Goal: Information Seeking & Learning: Learn about a topic

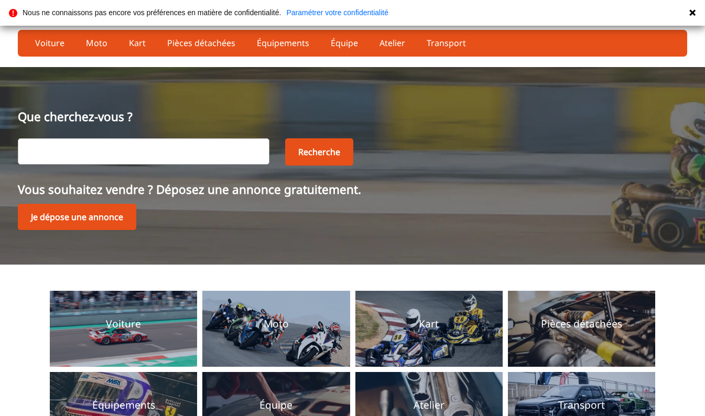
click at [174, 150] on input "text" at bounding box center [144, 151] width 252 height 26
type input "bmw"
click at [311, 150] on button "Recherche" at bounding box center [319, 151] width 68 height 27
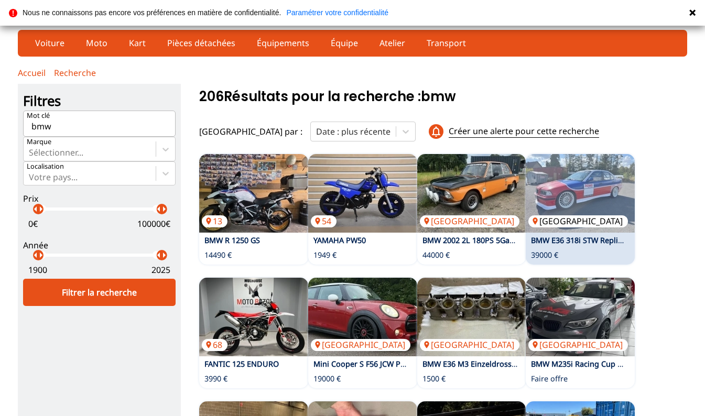
click at [601, 198] on img at bounding box center [580, 193] width 109 height 79
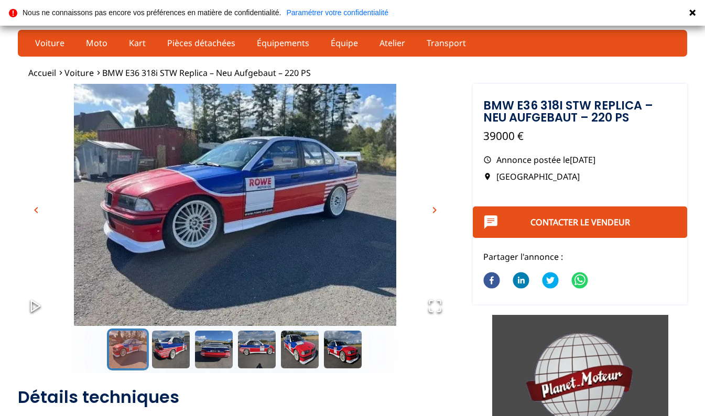
click at [438, 209] on span "chevron_right" at bounding box center [434, 210] width 13 height 13
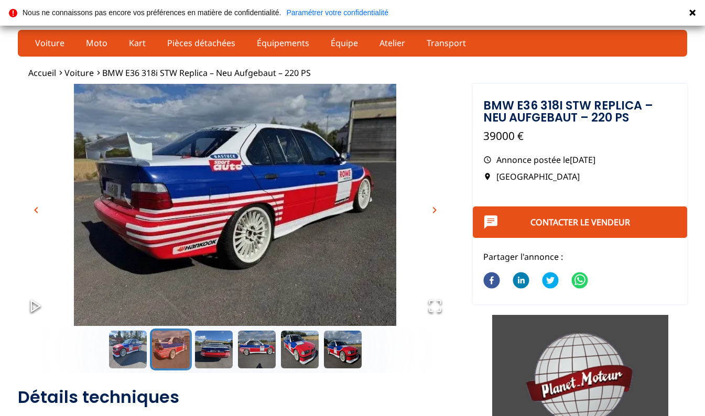
click at [438, 209] on span "chevron_right" at bounding box center [434, 210] width 13 height 13
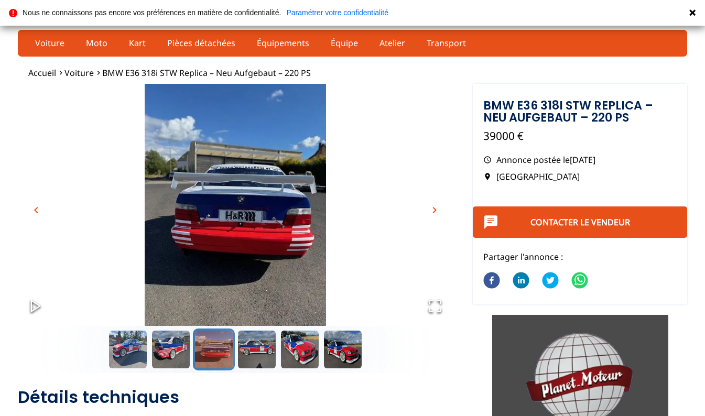
click at [438, 209] on span "chevron_right" at bounding box center [434, 210] width 13 height 13
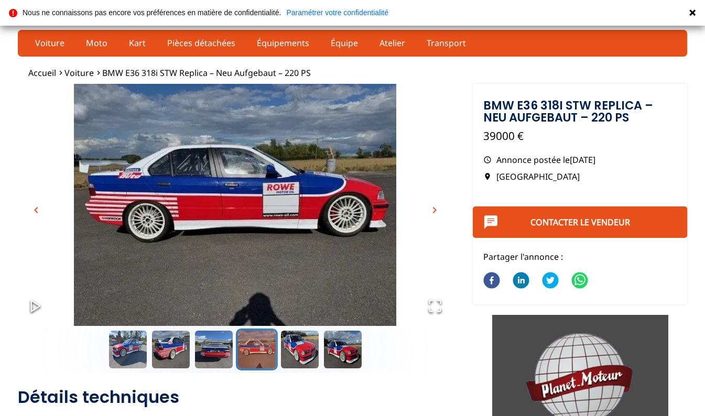
click at [438, 209] on span "chevron_right" at bounding box center [434, 210] width 13 height 13
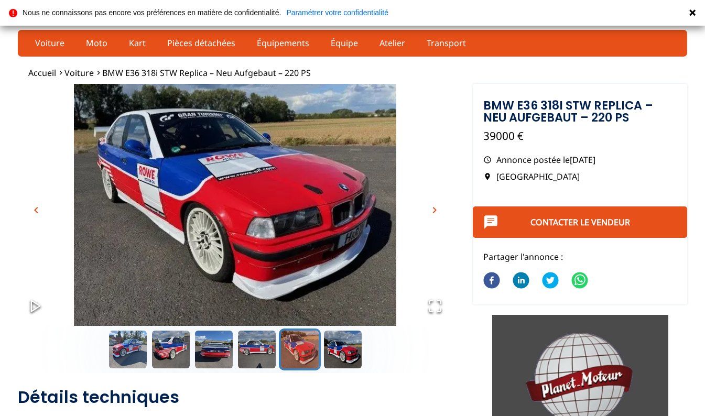
click at [438, 209] on span "chevron_right" at bounding box center [434, 210] width 13 height 13
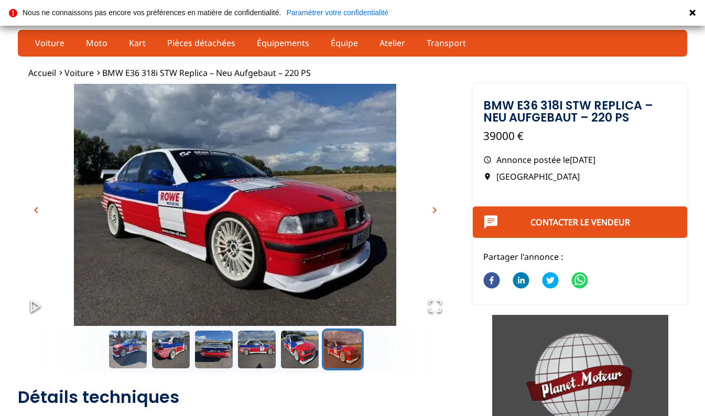
click at [438, 209] on span "chevron_right" at bounding box center [434, 210] width 13 height 13
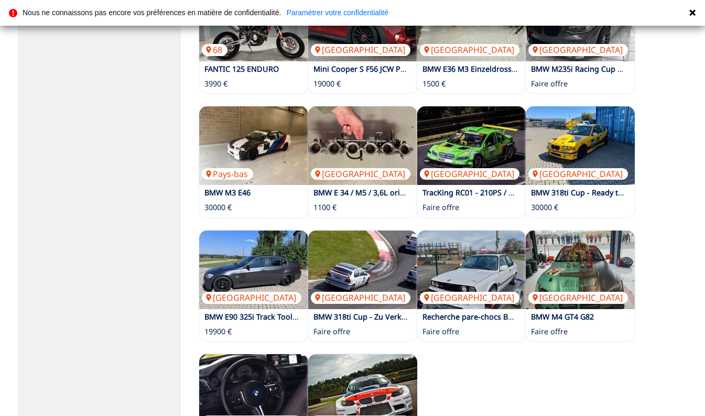
scroll to position [297, 0]
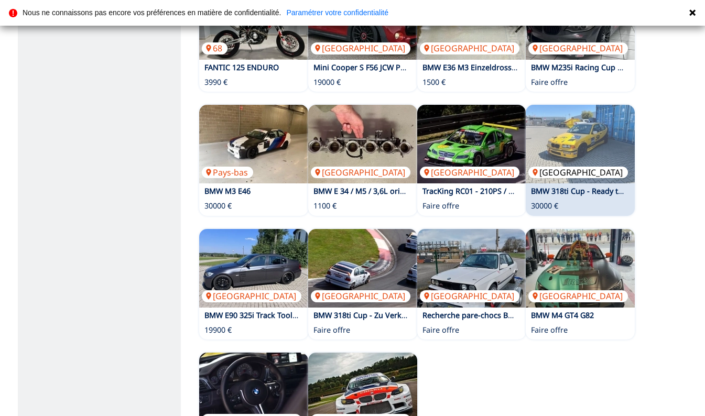
click at [547, 131] on img at bounding box center [580, 144] width 109 height 79
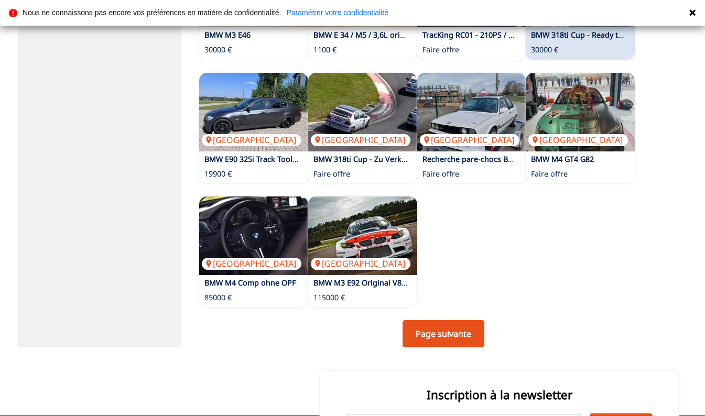
scroll to position [454, 0]
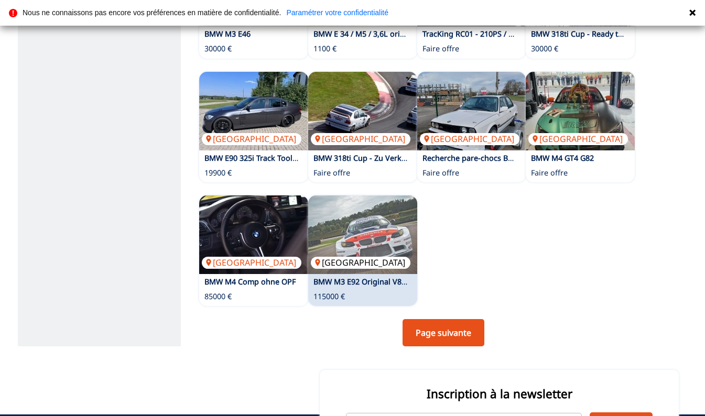
click at [357, 227] on img at bounding box center [362, 234] width 109 height 79
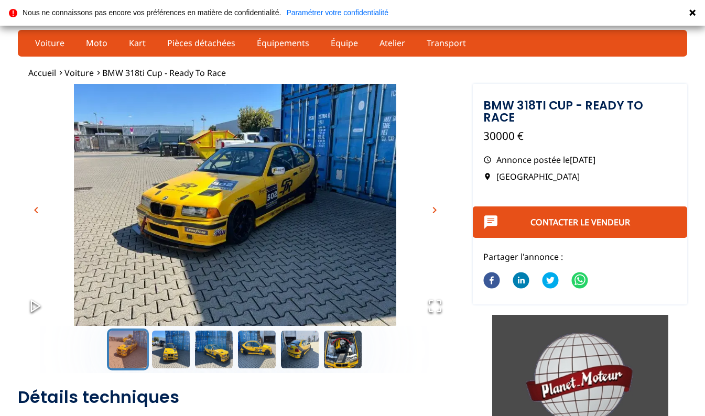
click at [435, 211] on span "chevron_right" at bounding box center [434, 210] width 13 height 13
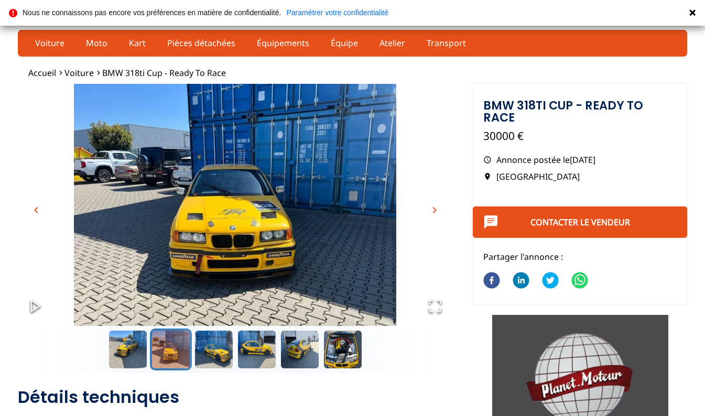
click at [435, 211] on span "chevron_right" at bounding box center [434, 210] width 13 height 13
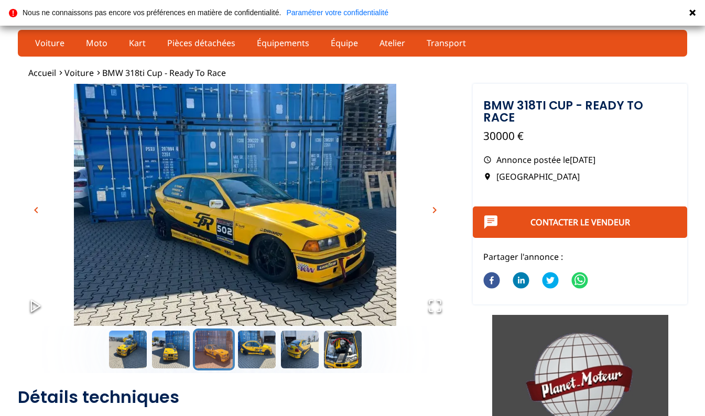
click at [435, 211] on span "chevron_right" at bounding box center [434, 210] width 13 height 13
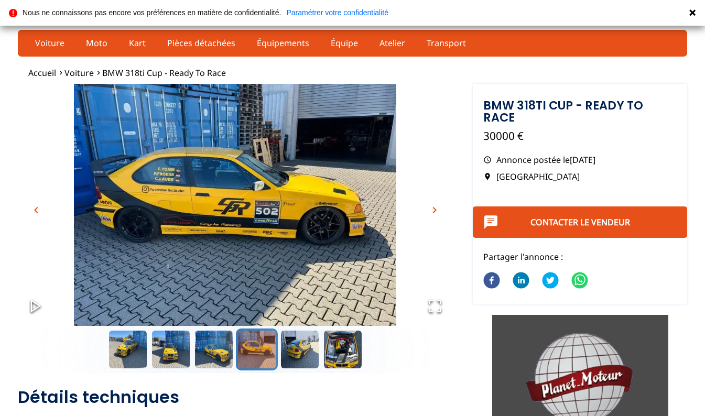
click at [435, 211] on span "chevron_right" at bounding box center [434, 210] width 13 height 13
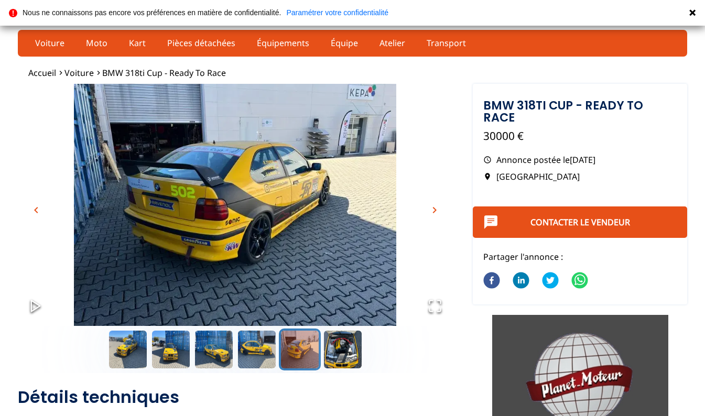
click at [435, 211] on span "chevron_right" at bounding box center [434, 210] width 13 height 13
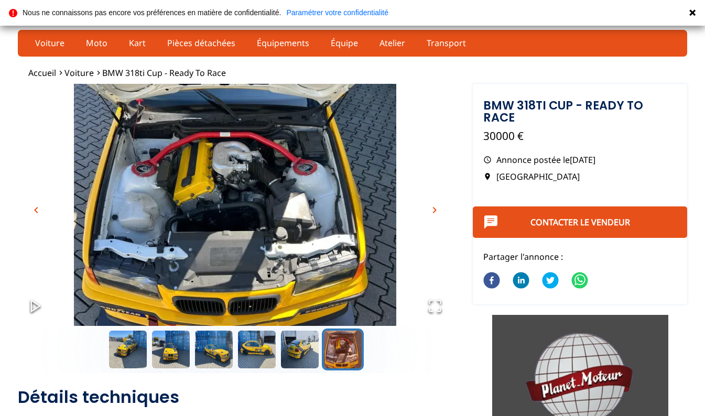
click at [435, 211] on span "chevron_right" at bounding box center [434, 210] width 13 height 13
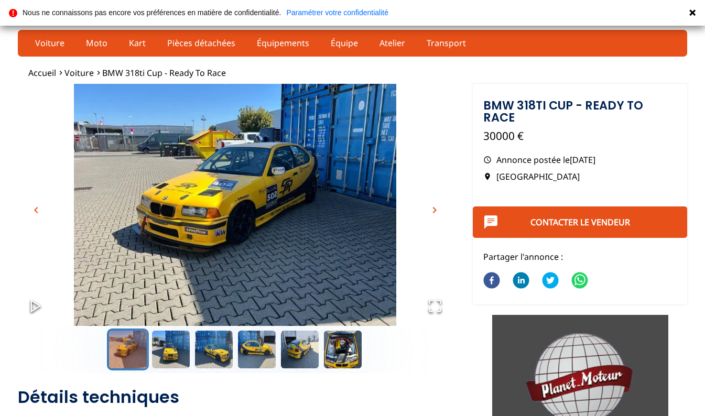
click at [435, 211] on span "chevron_right" at bounding box center [434, 210] width 13 height 13
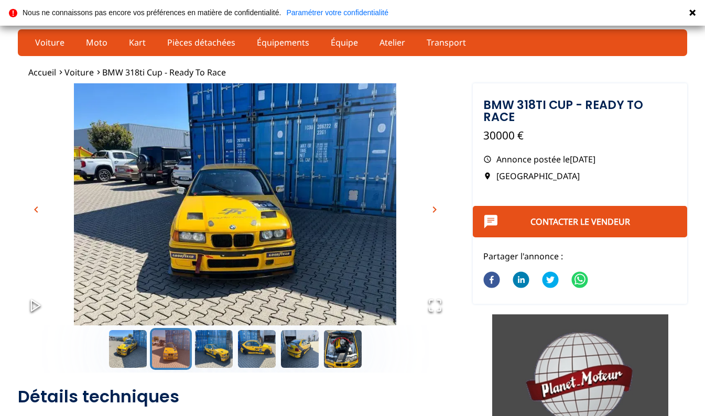
scroll to position [13, 0]
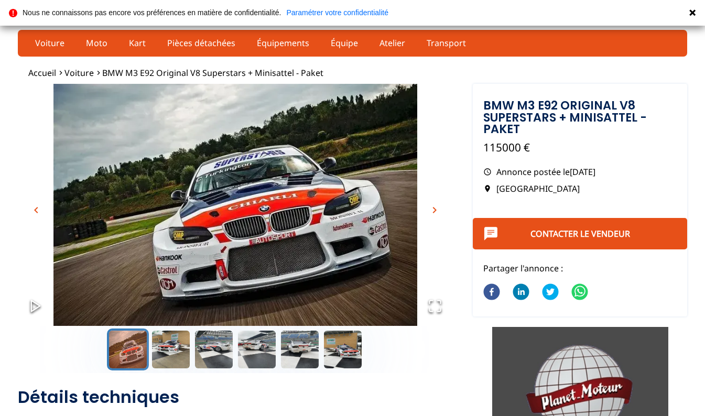
click at [437, 210] on span "chevron_right" at bounding box center [434, 210] width 13 height 13
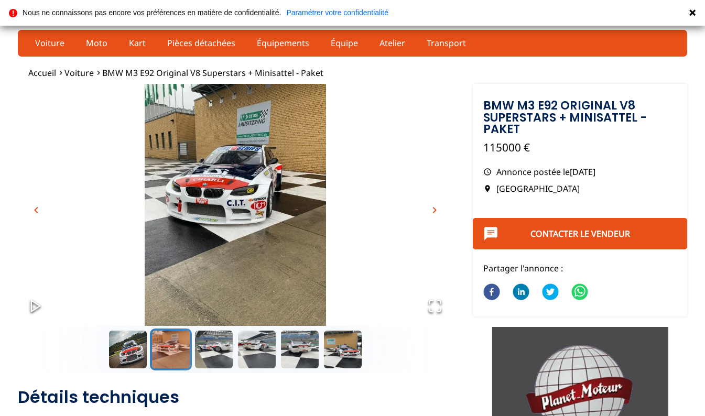
click at [437, 210] on span "chevron_right" at bounding box center [434, 210] width 13 height 13
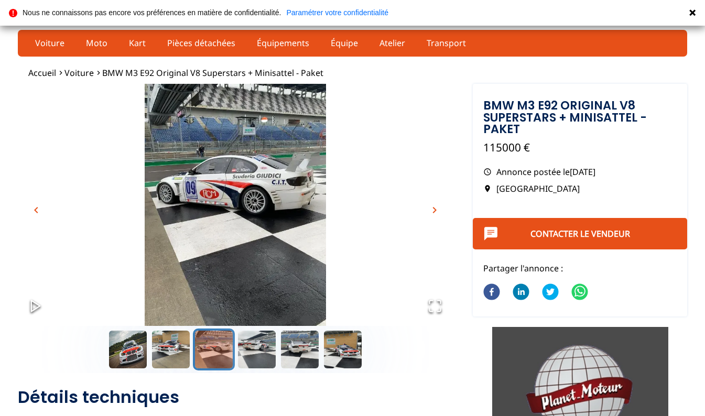
click at [437, 210] on span "chevron_right" at bounding box center [434, 210] width 13 height 13
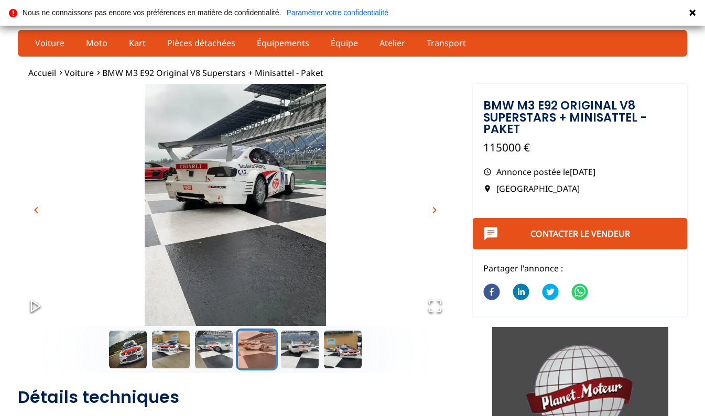
click at [437, 210] on span "chevron_right" at bounding box center [434, 210] width 13 height 13
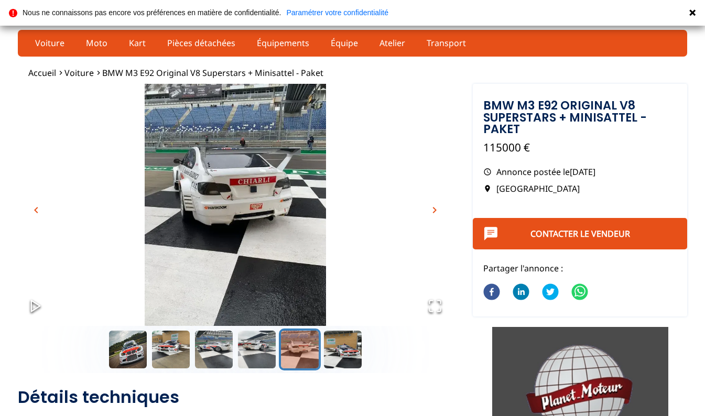
click at [437, 210] on span "chevron_right" at bounding box center [434, 210] width 13 height 13
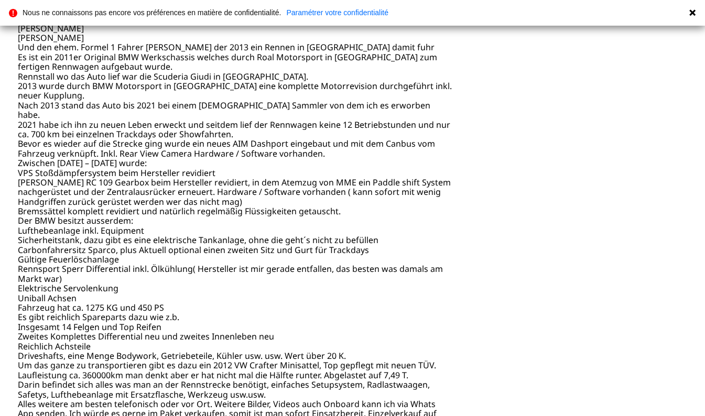
scroll to position [586, 0]
